Goal: Information Seeking & Learning: Learn about a topic

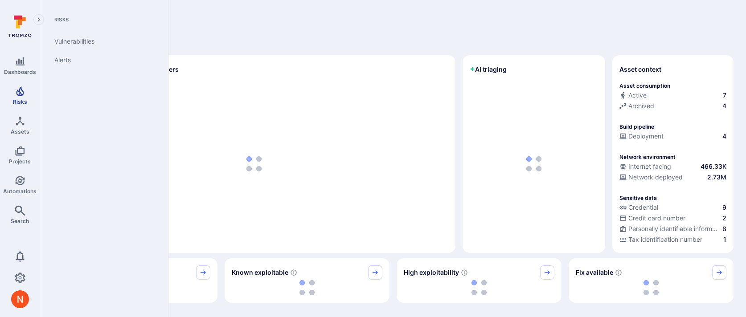
click at [15, 95] on icon "Risks" at bounding box center [20, 91] width 11 height 11
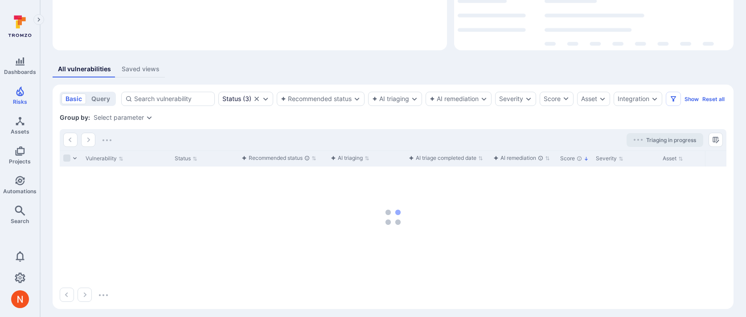
scroll to position [123, 0]
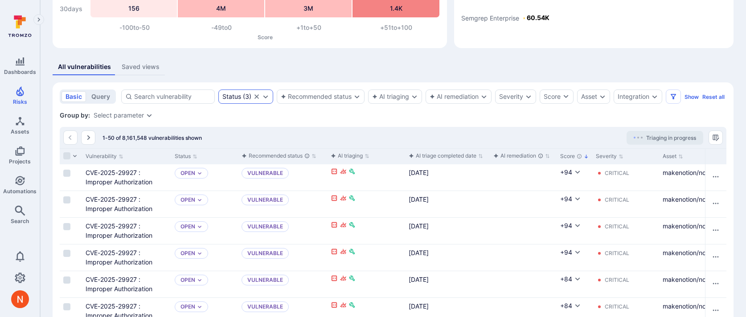
click at [248, 98] on div "Status ( 3 )" at bounding box center [236, 96] width 29 height 7
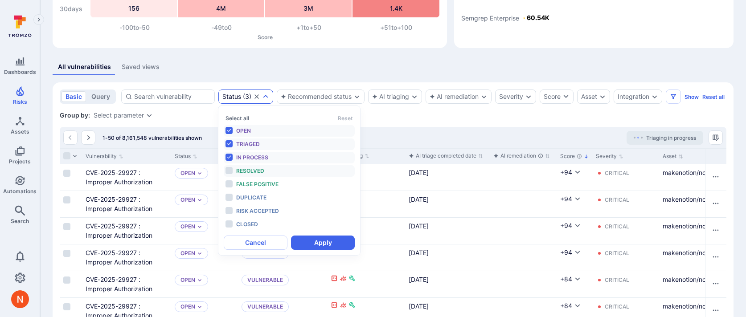
scroll to position [7, 0]
click at [257, 185] on span "False positive" at bounding box center [257, 184] width 42 height 7
click at [259, 127] on div "Open" at bounding box center [273, 131] width 74 height 10
click at [259, 142] on span "Triaged" at bounding box center [248, 144] width 24 height 7
click at [259, 154] on span "In process" at bounding box center [252, 157] width 32 height 7
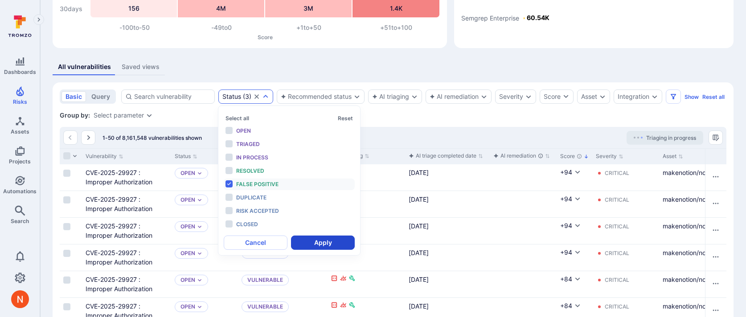
click at [324, 246] on button "Apply" at bounding box center [323, 243] width 64 height 14
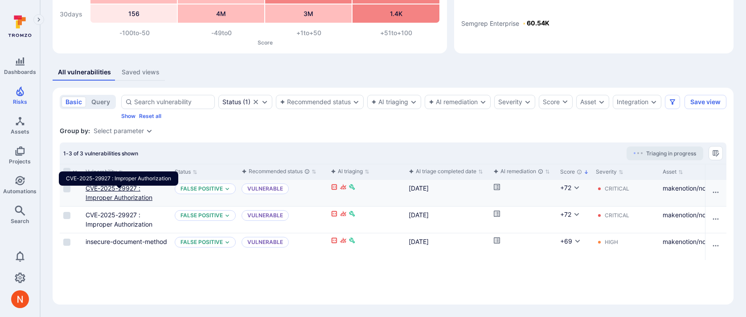
click at [141, 197] on link "CVE-2025-29927 : Improper Authorization" at bounding box center [119, 192] width 67 height 17
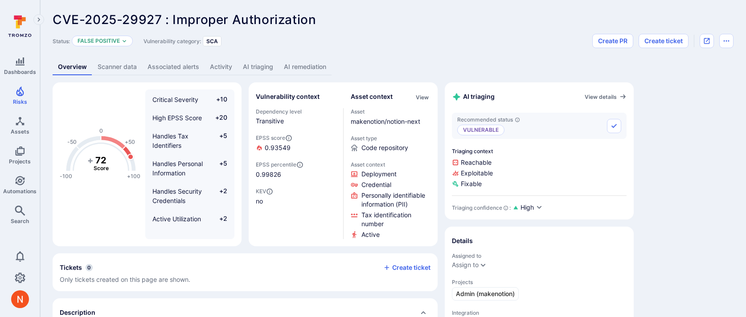
click at [107, 70] on link "Scanner data" at bounding box center [117, 67] width 50 height 16
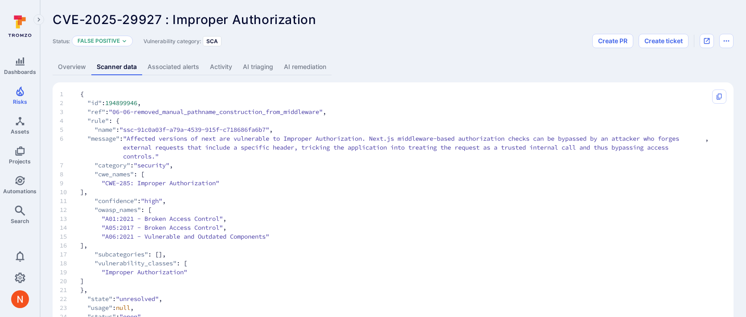
click at [83, 70] on link "Overview" at bounding box center [72, 67] width 39 height 16
